Goal: Task Accomplishment & Management: Manage account settings

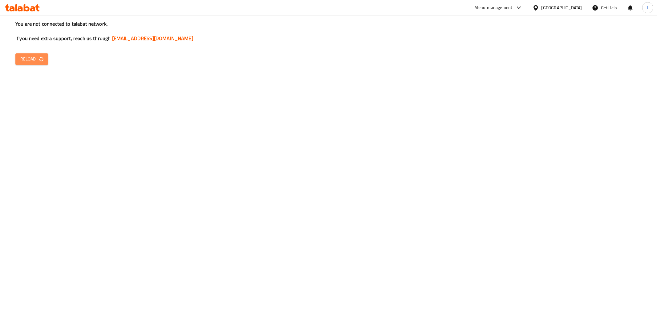
click at [40, 59] on icon "button" at bounding box center [41, 59] width 6 height 6
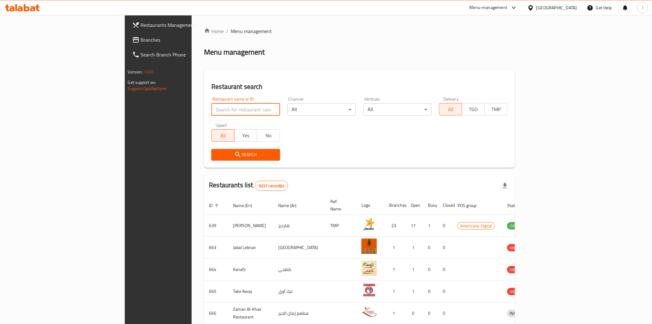
click at [211, 107] on input "search" at bounding box center [245, 109] width 68 height 12
type input "paws"
click at [234, 151] on icon "submit" at bounding box center [237, 154] width 7 height 7
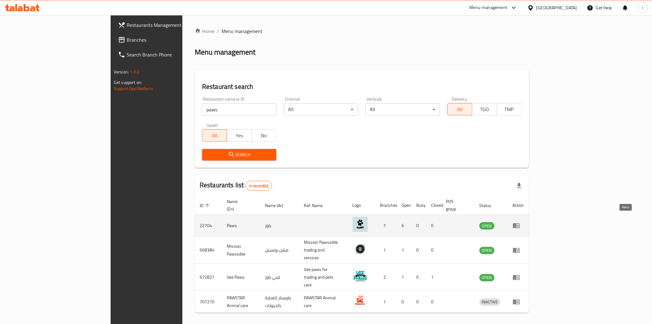
click at [520, 222] on icon "enhanced table" at bounding box center [516, 225] width 7 height 7
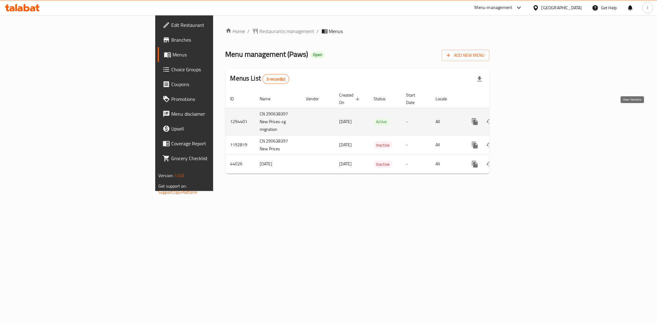
click at [523, 118] on icon "enhanced table" at bounding box center [519, 121] width 7 height 7
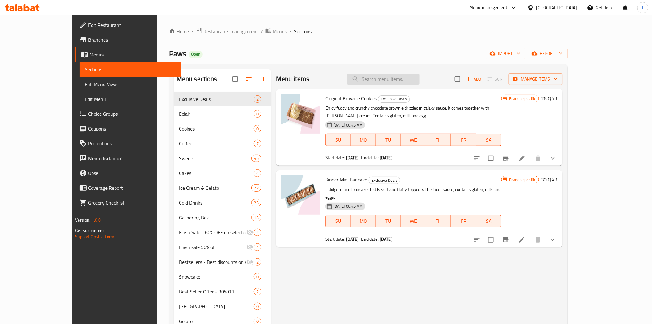
click at [407, 77] on input "search" at bounding box center [383, 79] width 73 height 11
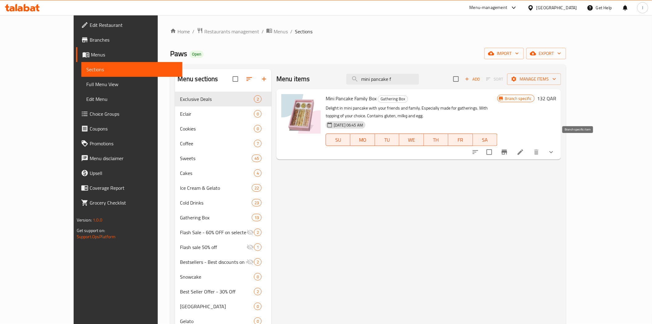
type input "mini pancake f"
click at [508, 148] on icon "Branch-specific-item" at bounding box center [504, 151] width 7 height 7
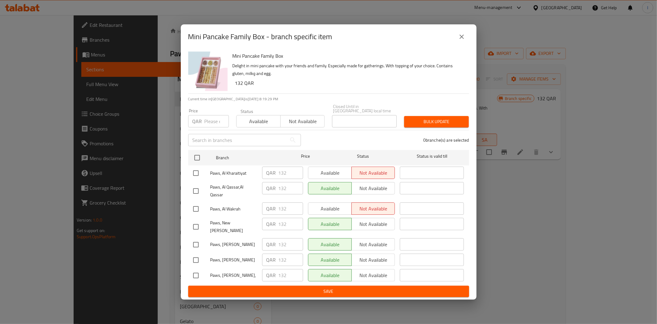
click at [197, 172] on input "checkbox" at bounding box center [196, 172] width 13 height 13
checkbox input "true"
click at [193, 207] on input "checkbox" at bounding box center [196, 208] width 13 height 13
checkbox input "true"
click at [324, 208] on span "Available" at bounding box center [330, 208] width 39 height 9
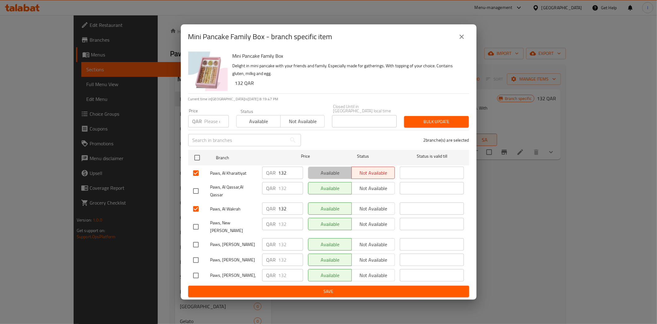
click at [329, 170] on span "Available" at bounding box center [330, 172] width 39 height 9
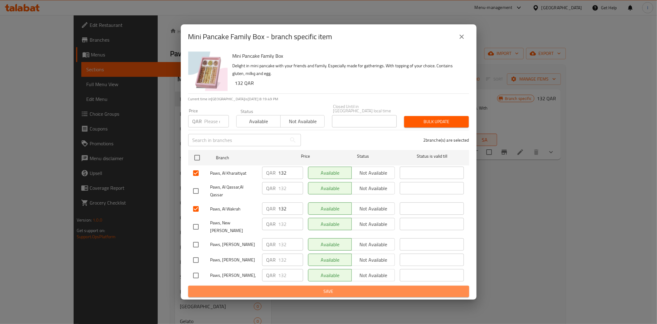
click at [320, 287] on span "Save" at bounding box center [328, 291] width 271 height 8
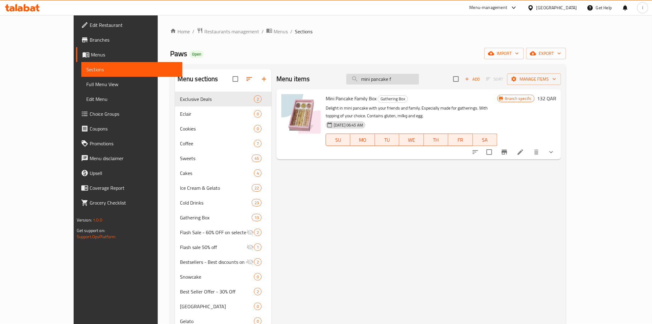
click at [419, 77] on input "mini pancake f" at bounding box center [382, 79] width 73 height 11
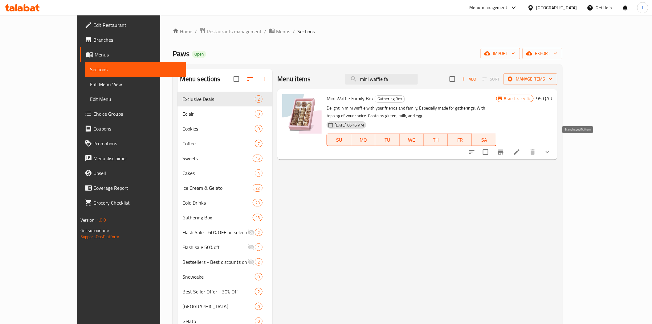
type input "mini waffle fa"
click at [508, 145] on button "Branch-specific-item" at bounding box center [500, 152] width 15 height 15
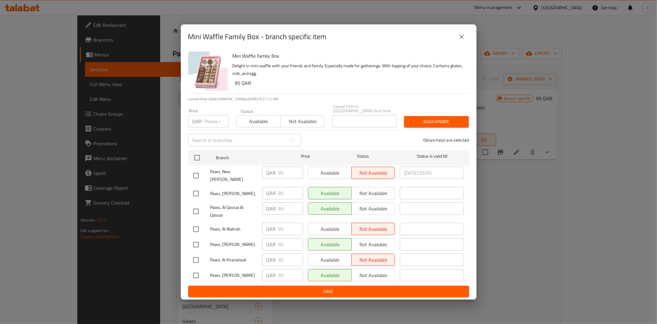
drag, startPoint x: 333, startPoint y: 167, endPoint x: 328, endPoint y: 170, distance: 6.2
click at [328, 170] on div "Available Not available" at bounding box center [351, 172] width 87 height 12
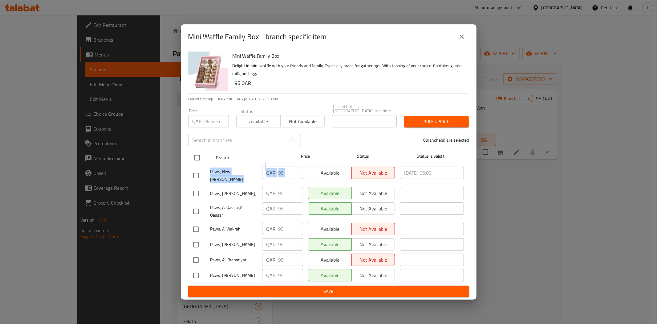
drag, startPoint x: 328, startPoint y: 170, endPoint x: 219, endPoint y: 162, distance: 108.8
click at [219, 162] on ul "Branch Price Status Status is valid till Paws, New Al Rayyan QAR 95 ​ Available…" at bounding box center [328, 216] width 281 height 138
click at [195, 171] on input "checkbox" at bounding box center [196, 175] width 13 height 13
checkbox input "true"
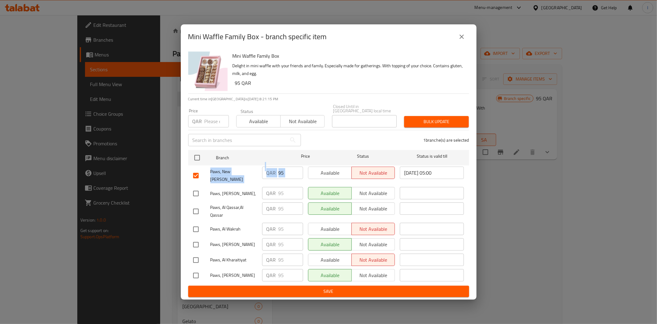
click at [194, 223] on input "checkbox" at bounding box center [196, 229] width 13 height 13
checkbox input "true"
click at [195, 253] on input "checkbox" at bounding box center [196, 259] width 13 height 13
checkbox input "true"
click at [325, 172] on span "Available" at bounding box center [330, 172] width 39 height 9
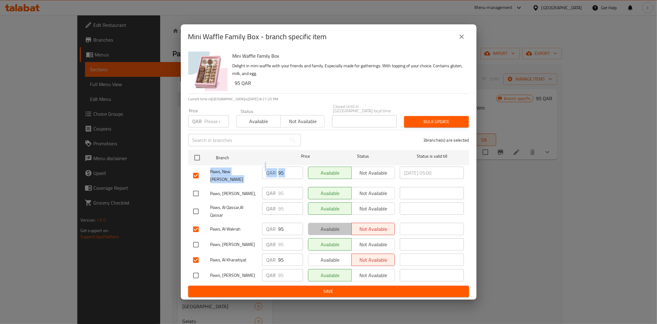
click at [329, 224] on span "Available" at bounding box center [330, 228] width 39 height 9
click at [330, 255] on span "Available" at bounding box center [330, 259] width 39 height 9
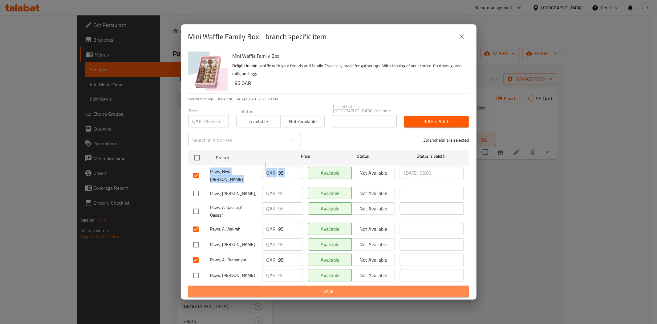
click at [331, 287] on span "Save" at bounding box center [328, 291] width 271 height 8
